Goal: Register for event/course

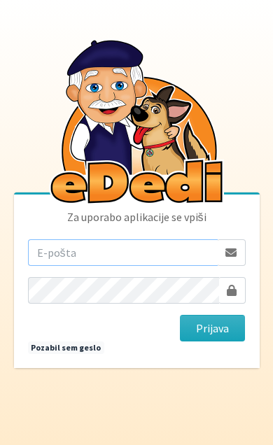
scroll to position [138, 0]
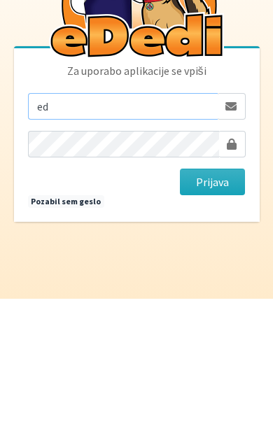
type input "e"
click at [82, 239] on input "email" at bounding box center [122, 252] width 189 height 27
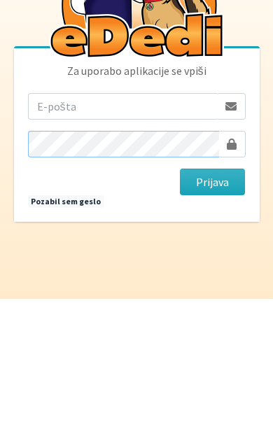
scroll to position [5, 0]
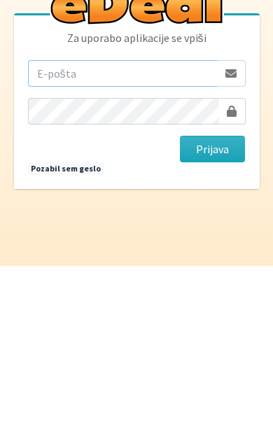
click at [52, 239] on input "email" at bounding box center [122, 252] width 189 height 27
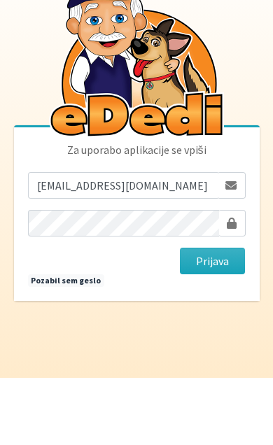
type input "[EMAIL_ADDRESS][DOMAIN_NAME]"
click at [223, 315] on button "Prijava" at bounding box center [213, 328] width 66 height 27
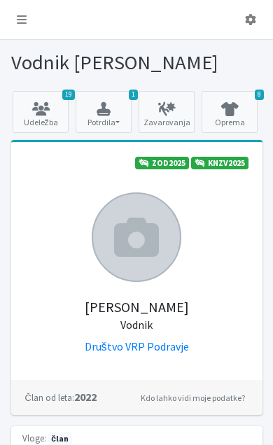
click at [13, 14] on link at bounding box center [22, 20] width 32 height 28
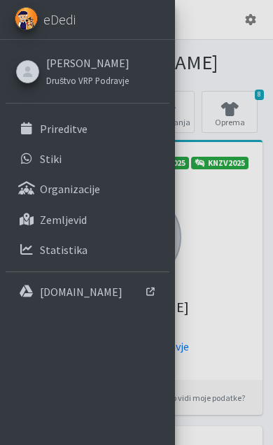
click at [34, 134] on link "Prireditve" at bounding box center [88, 129] width 164 height 28
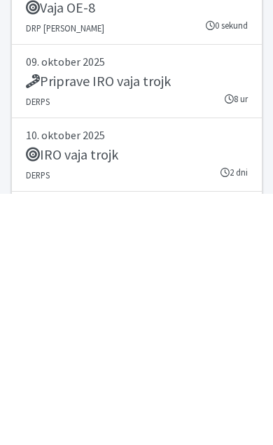
scroll to position [2836, 0]
